Goal: Obtain resource: Download file/media

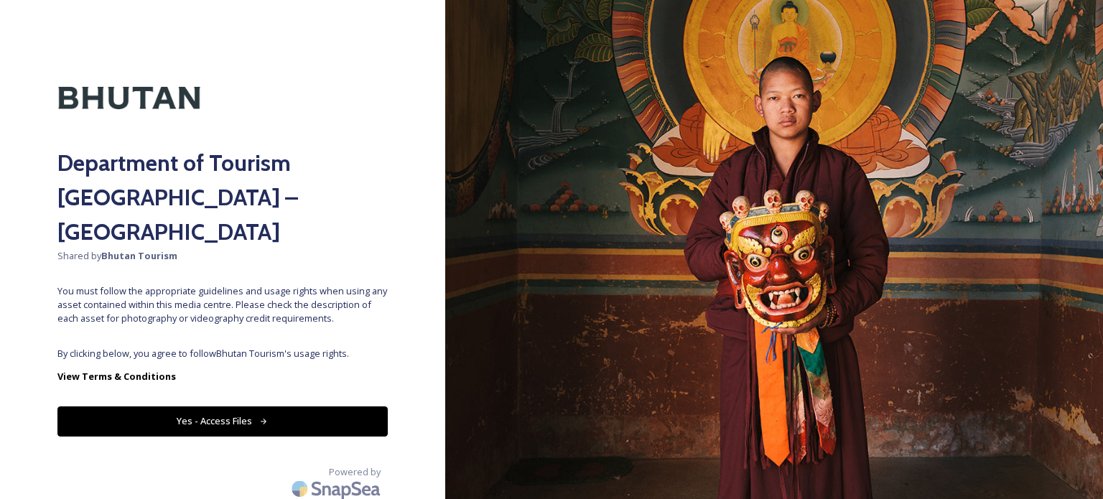
click at [218, 407] on button "Yes - Access Files" at bounding box center [222, 421] width 330 height 29
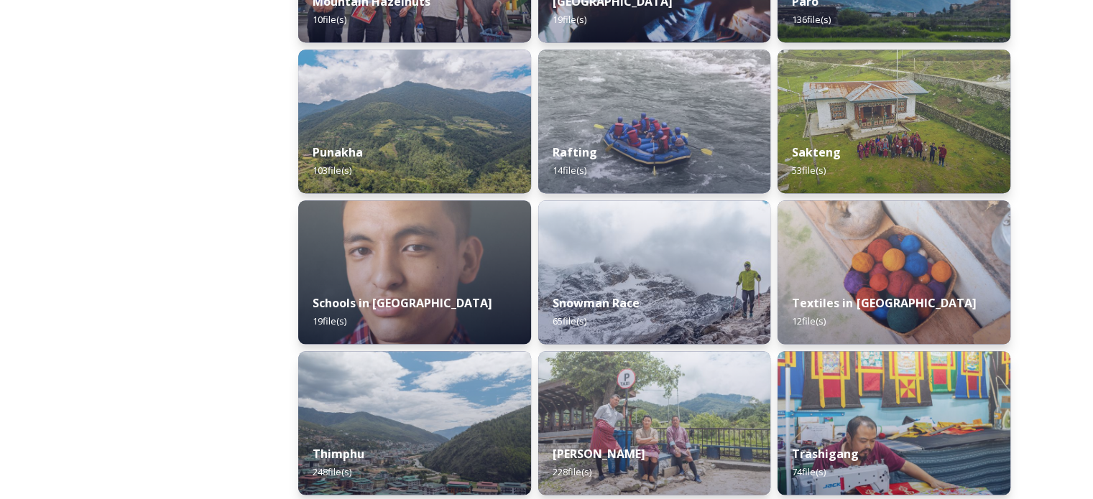
scroll to position [1304, 0]
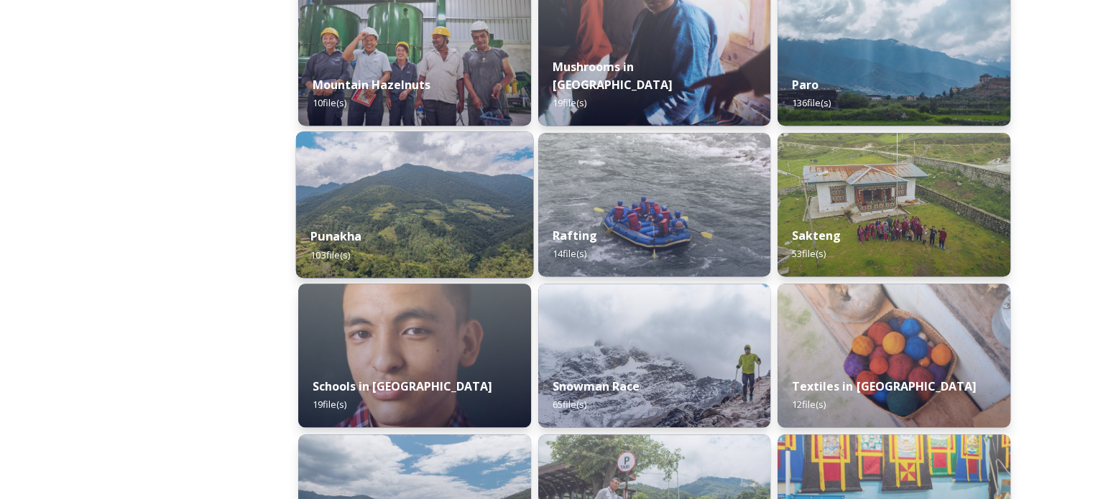
click at [447, 220] on div "Punakha 103 file(s)" at bounding box center [414, 245] width 237 height 65
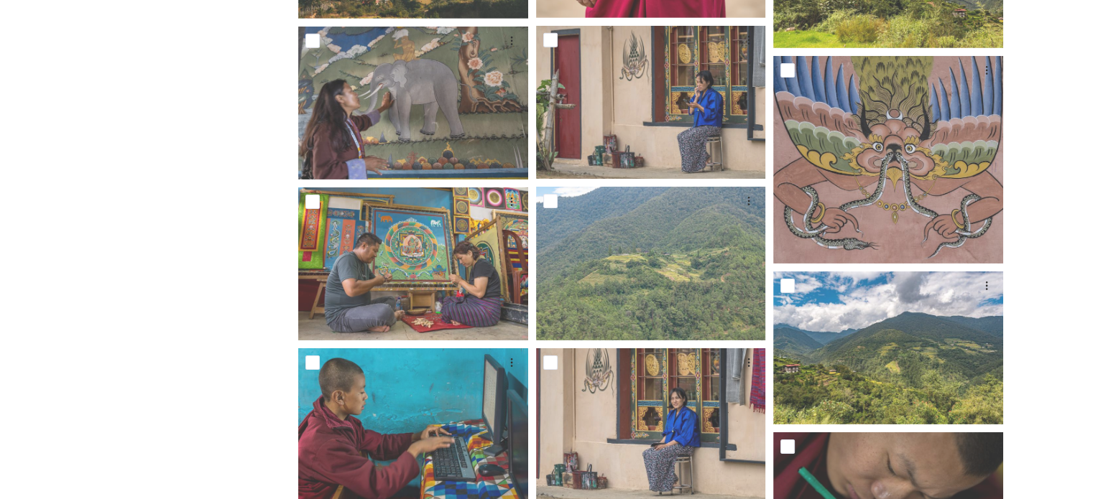
scroll to position [4718, 0]
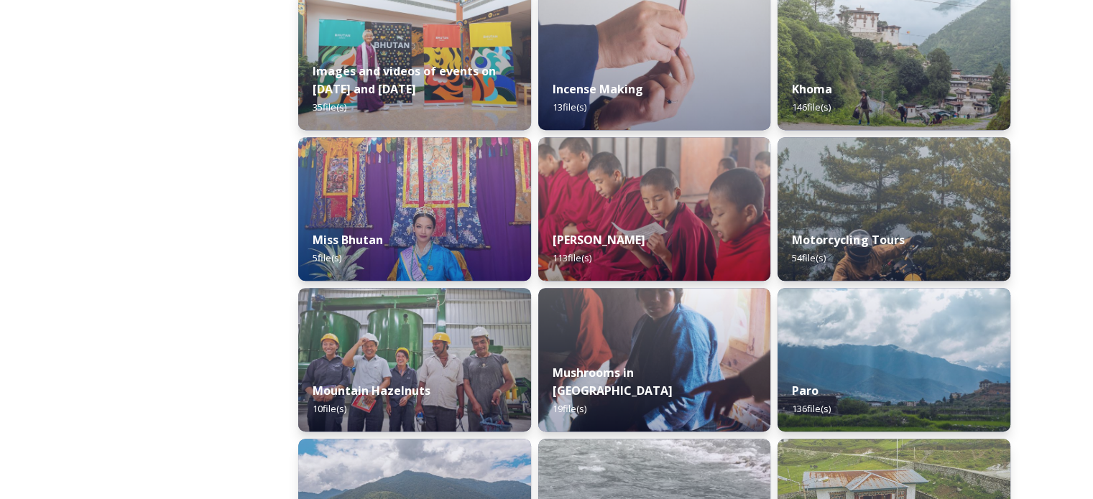
scroll to position [1006, 0]
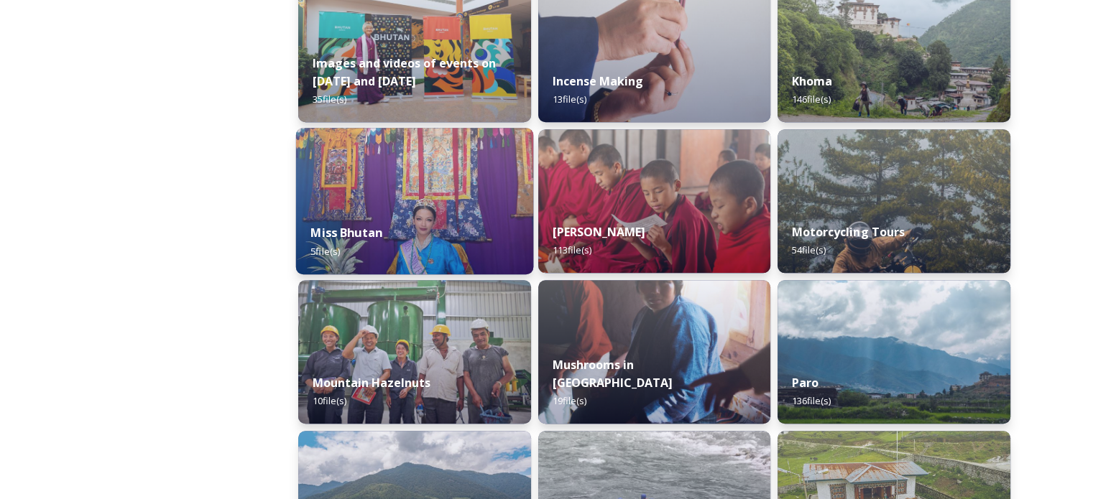
click at [406, 203] on img at bounding box center [414, 201] width 237 height 147
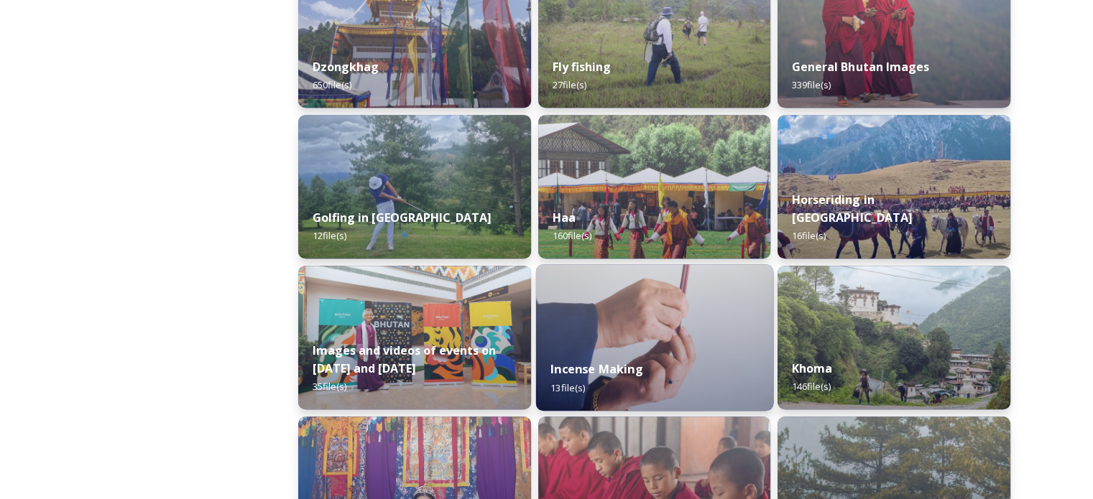
scroll to position [647, 0]
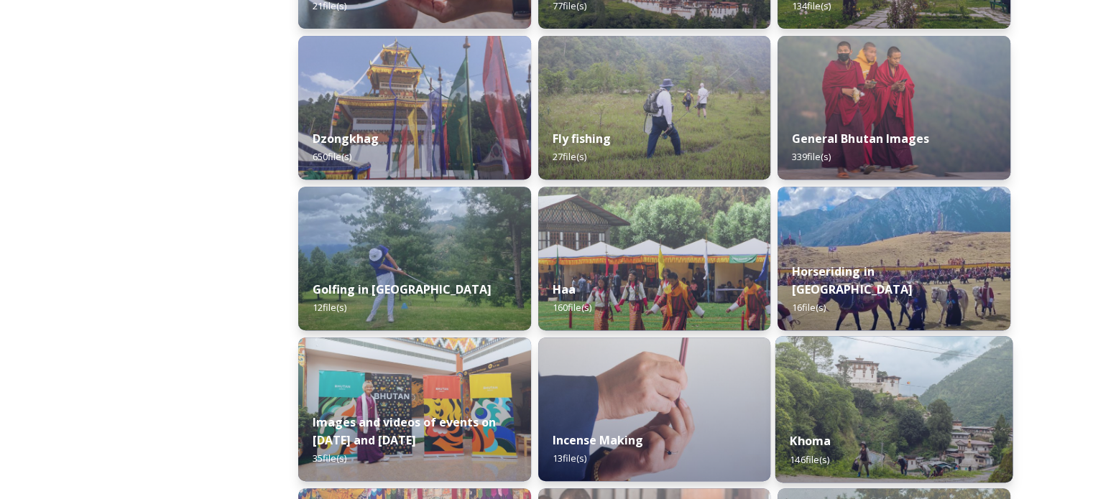
drag, startPoint x: 651, startPoint y: 300, endPoint x: 861, endPoint y: 384, distance: 226.0
click at [861, 384] on img at bounding box center [893, 409] width 237 height 147
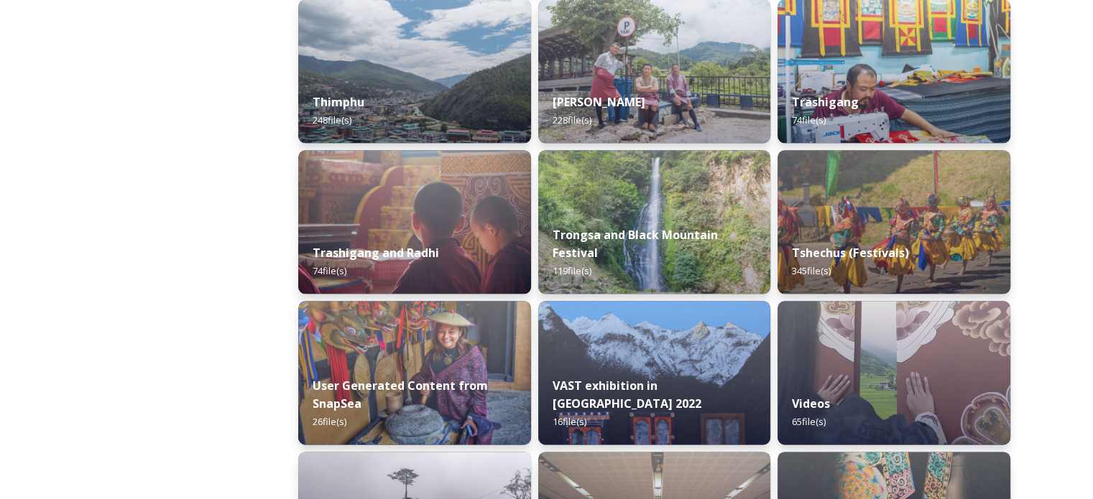
scroll to position [1878, 0]
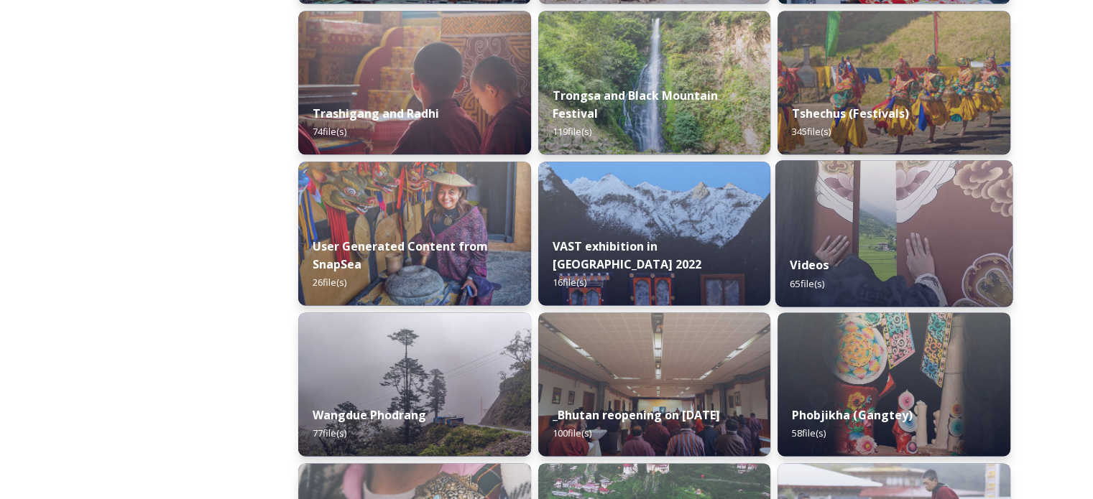
click at [841, 236] on img at bounding box center [893, 233] width 237 height 147
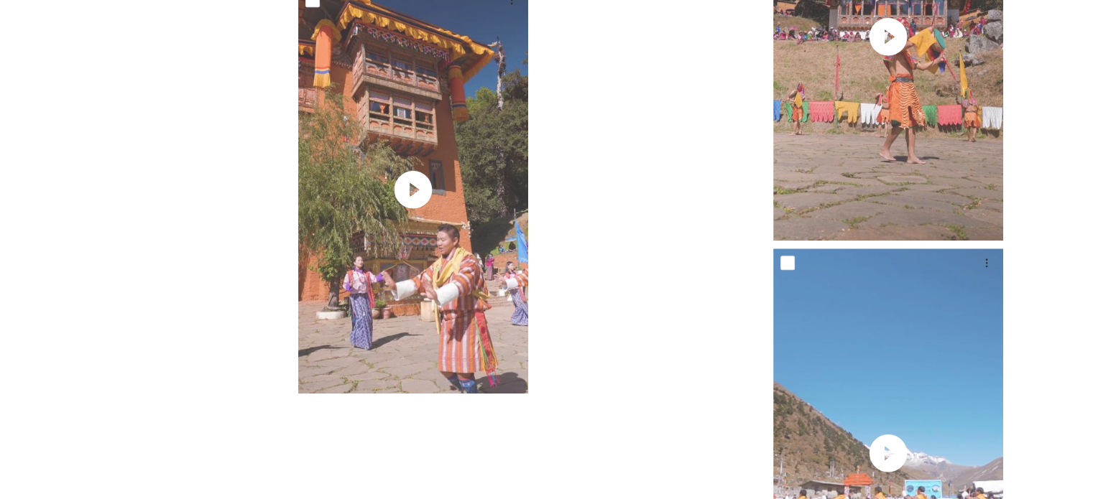
scroll to position [6573, 0]
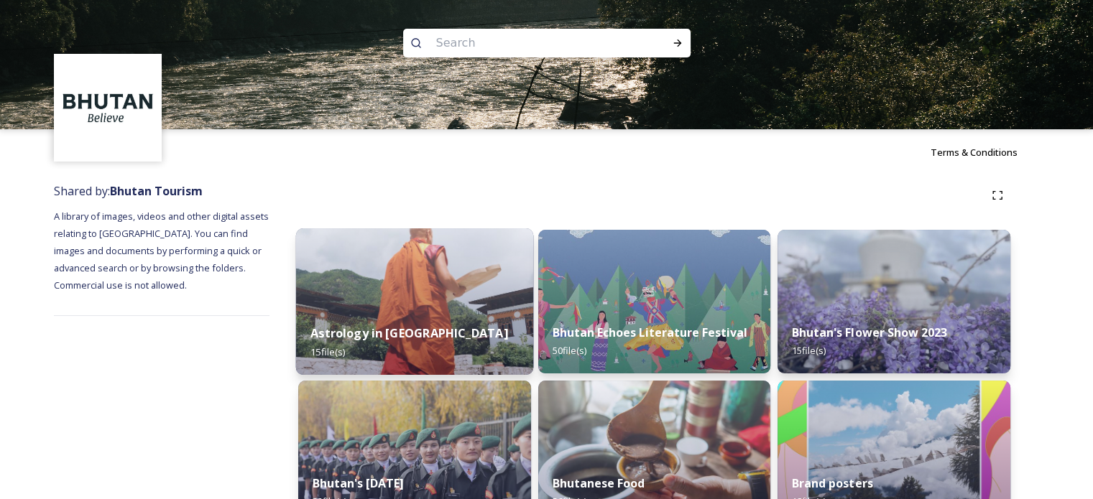
click at [450, 300] on img at bounding box center [414, 301] width 237 height 147
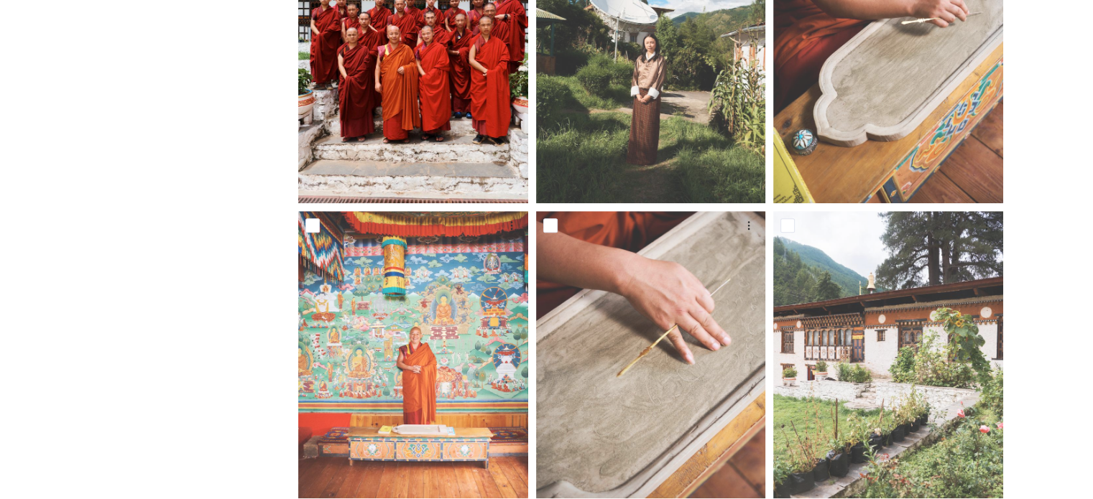
scroll to position [914, 0]
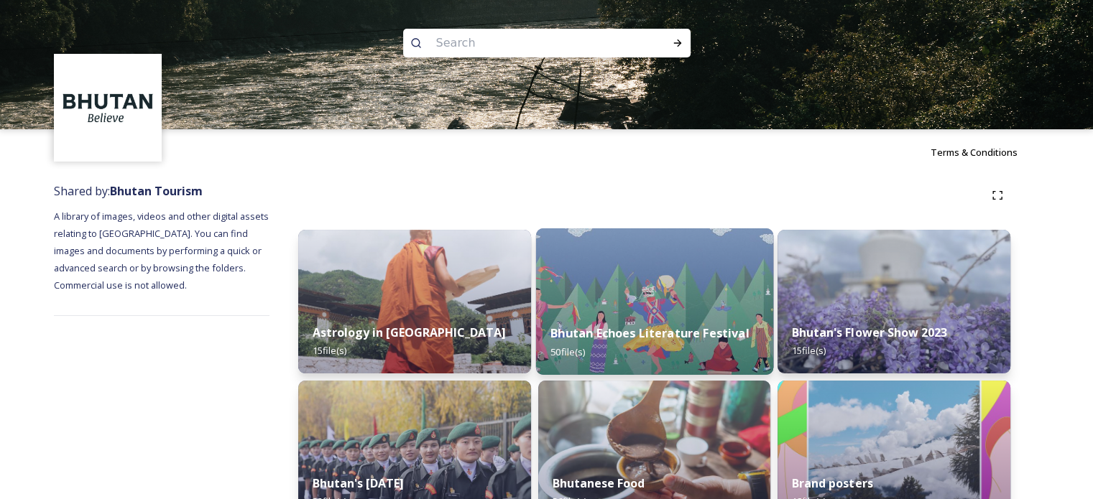
click at [655, 310] on div "Bhutan Echoes Literature Festival 50 file(s)" at bounding box center [653, 342] width 237 height 65
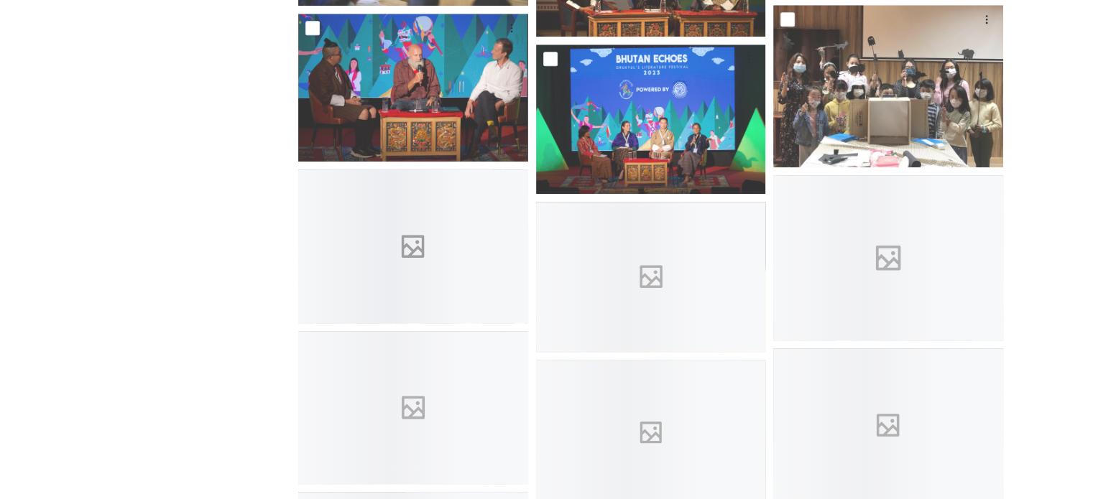
scroll to position [1365, 0]
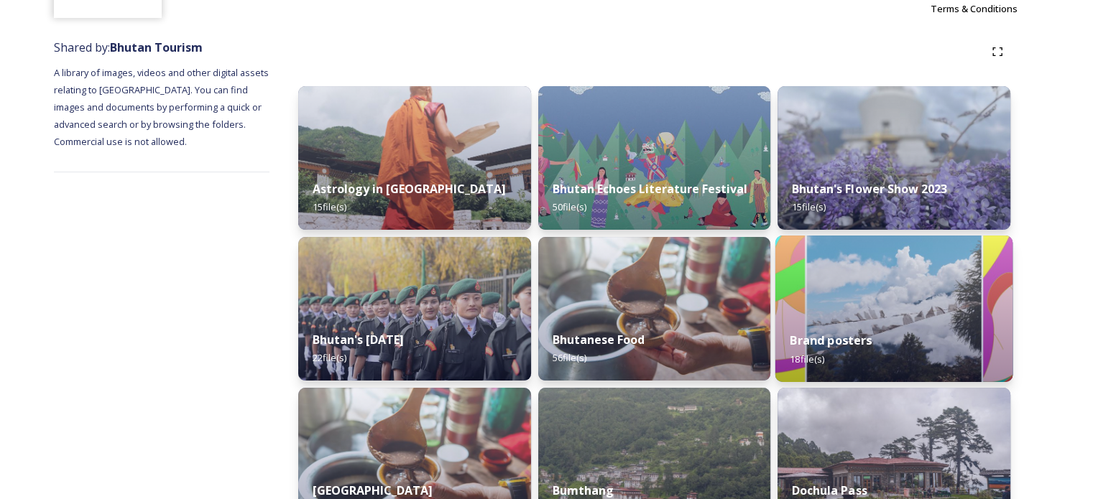
scroll to position [216, 0]
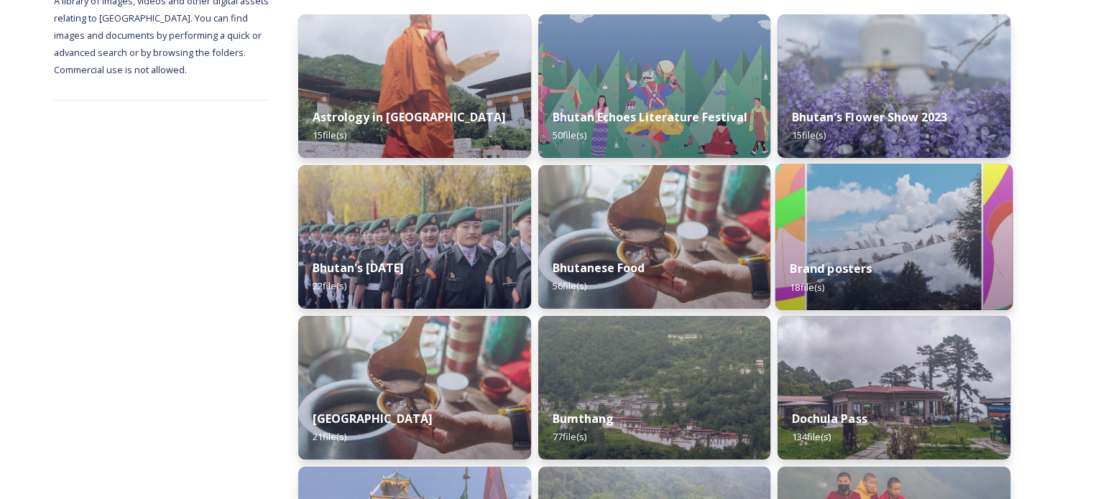
click at [828, 263] on strong "Brand posters" at bounding box center [831, 269] width 82 height 16
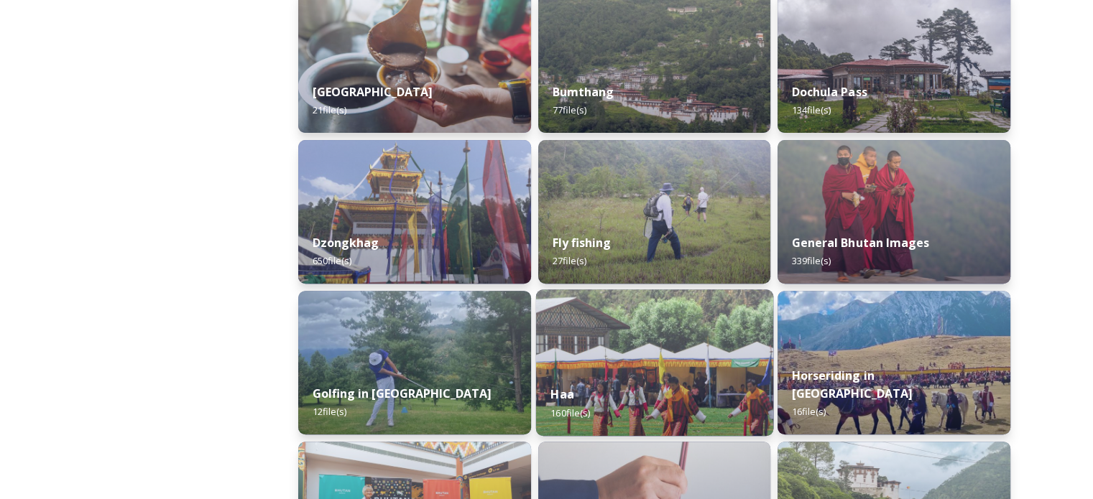
scroll to position [575, 0]
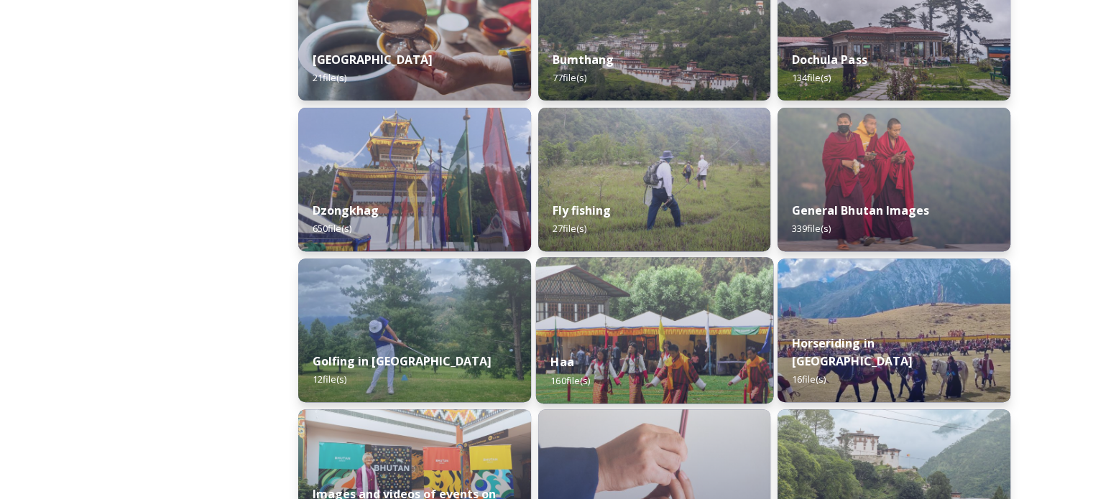
click at [647, 336] on img at bounding box center [653, 330] width 237 height 147
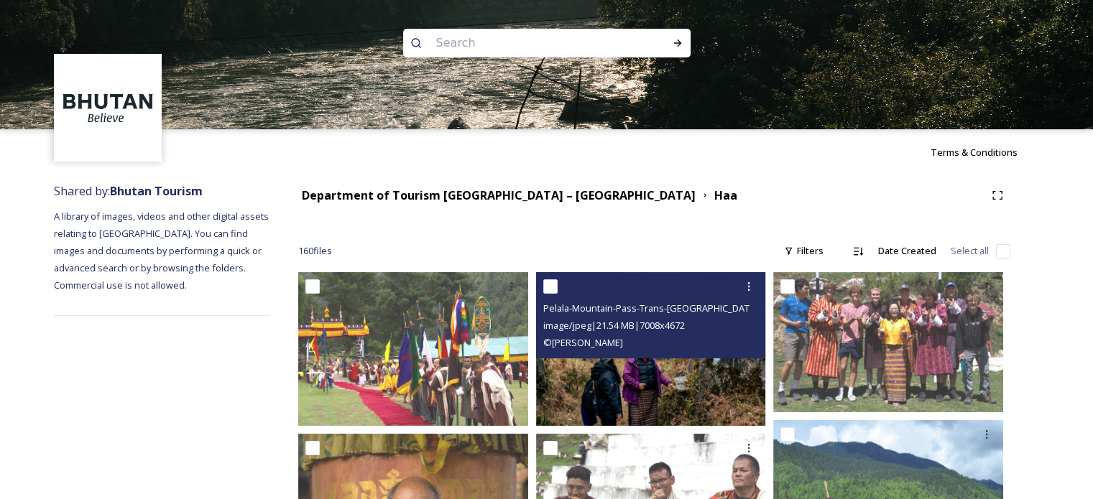
drag, startPoint x: 654, startPoint y: 380, endPoint x: 671, endPoint y: 390, distance: 20.0
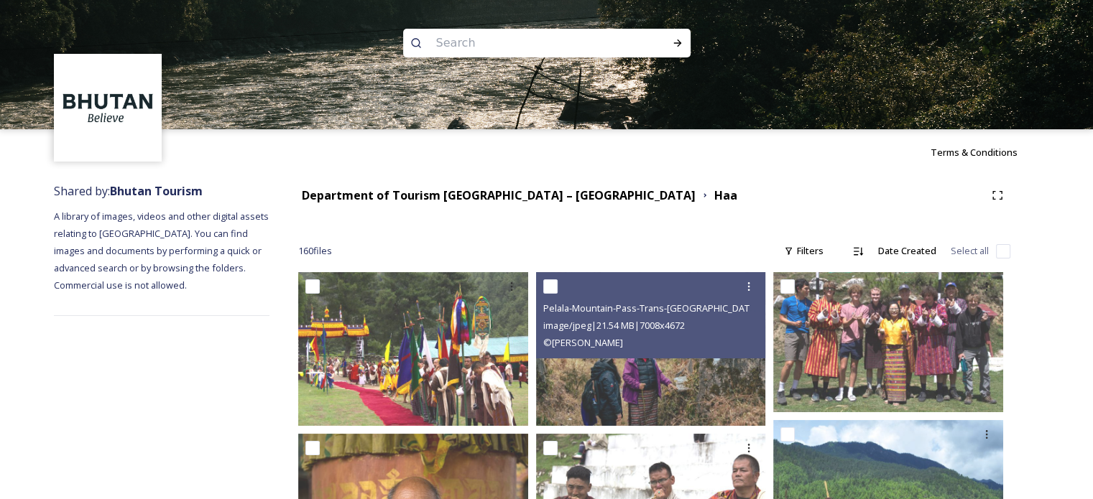
drag, startPoint x: 671, startPoint y: 390, endPoint x: 1018, endPoint y: 435, distance: 349.9
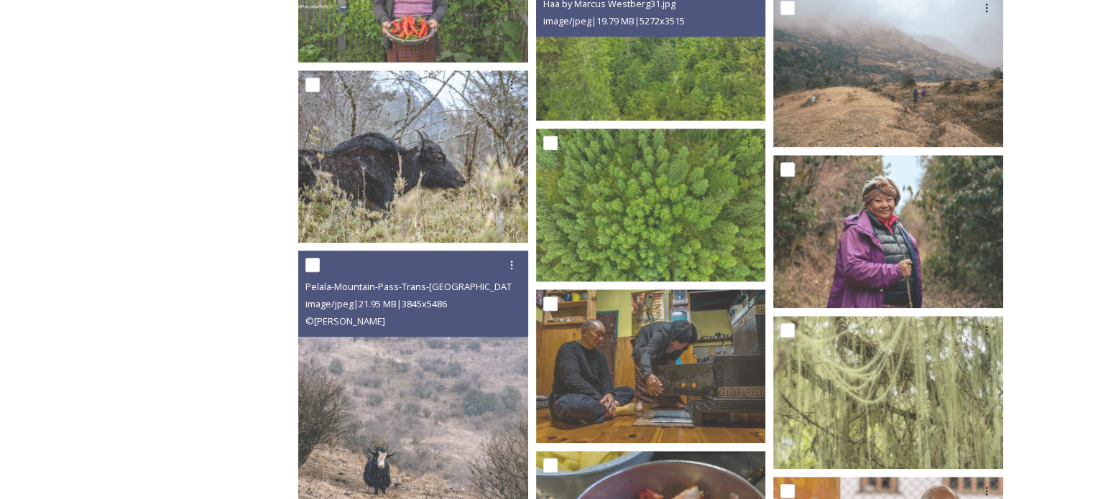
scroll to position [6681, 0]
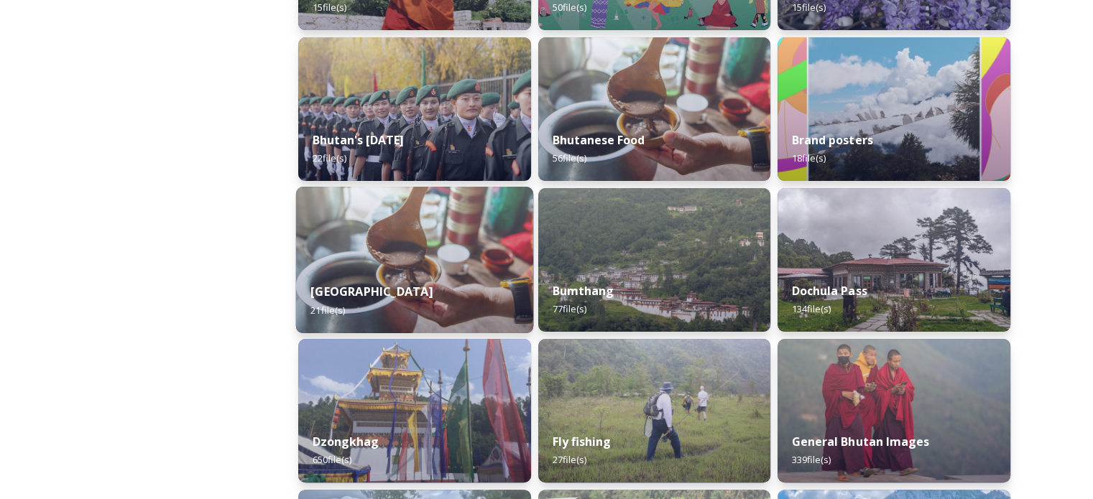
scroll to position [295, 0]
